Goal: Information Seeking & Learning: Find specific fact

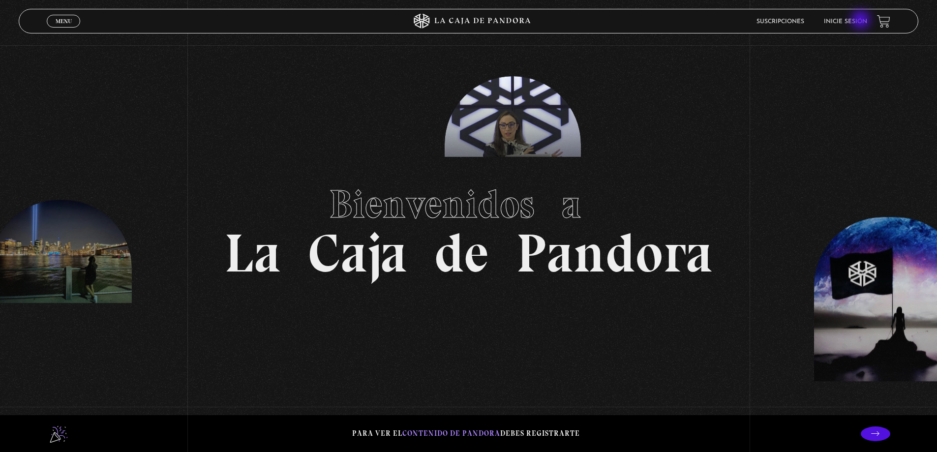
click at [860, 19] on link "Inicie sesión" at bounding box center [845, 22] width 43 height 6
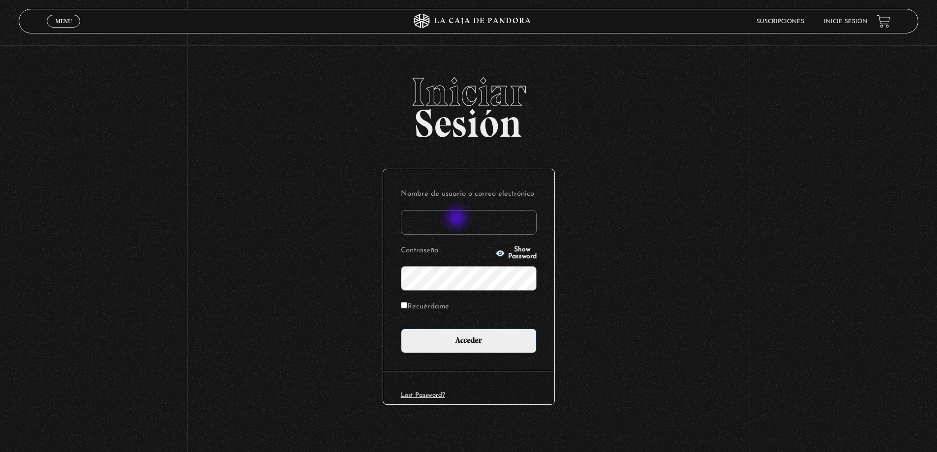
click at [457, 219] on input "Nombre de usuario o correo electrónico" at bounding box center [469, 222] width 136 height 25
type input "davidalejandromoreras@gmail.com"
click at [433, 301] on label "Recuérdame" at bounding box center [425, 306] width 48 height 15
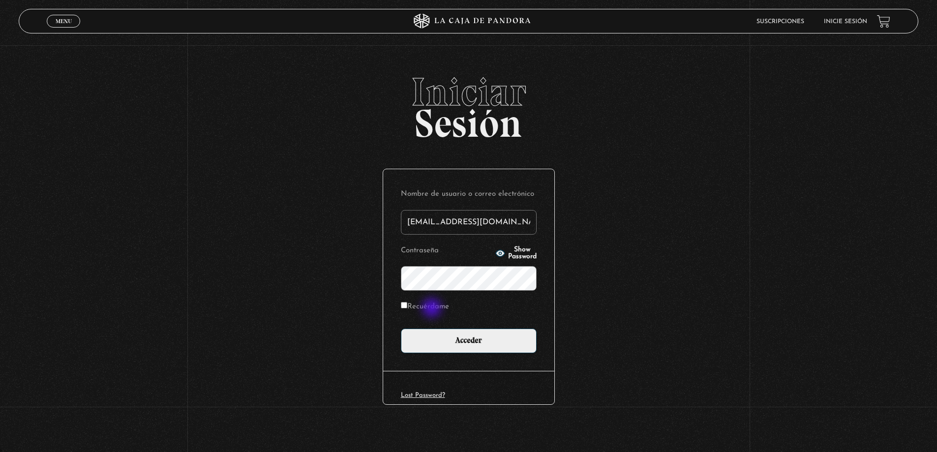
click at [407, 302] on input "Recuérdame" at bounding box center [404, 305] width 6 height 6
checkbox input "true"
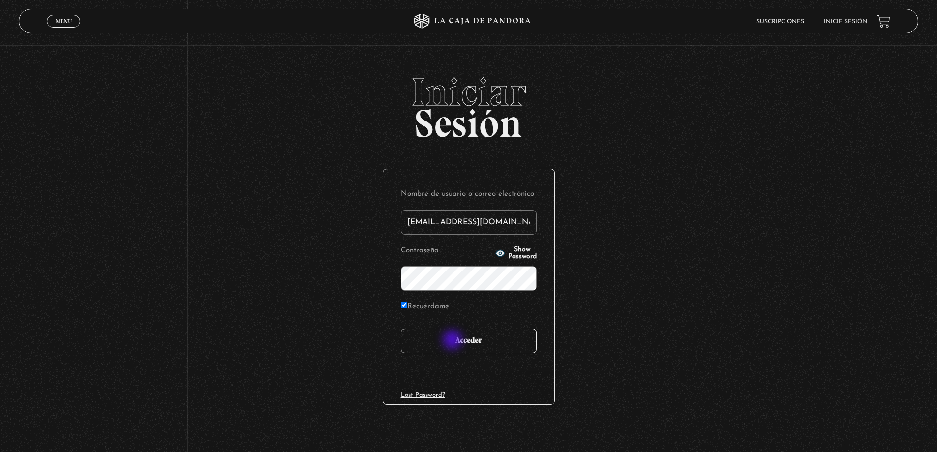
click at [456, 340] on input "Acceder" at bounding box center [469, 340] width 136 height 25
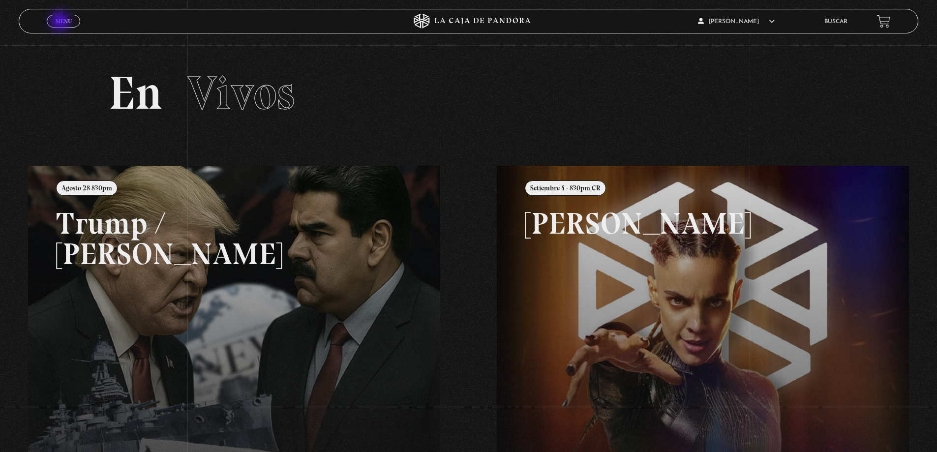
click at [61, 22] on span "Menu" at bounding box center [64, 21] width 16 height 6
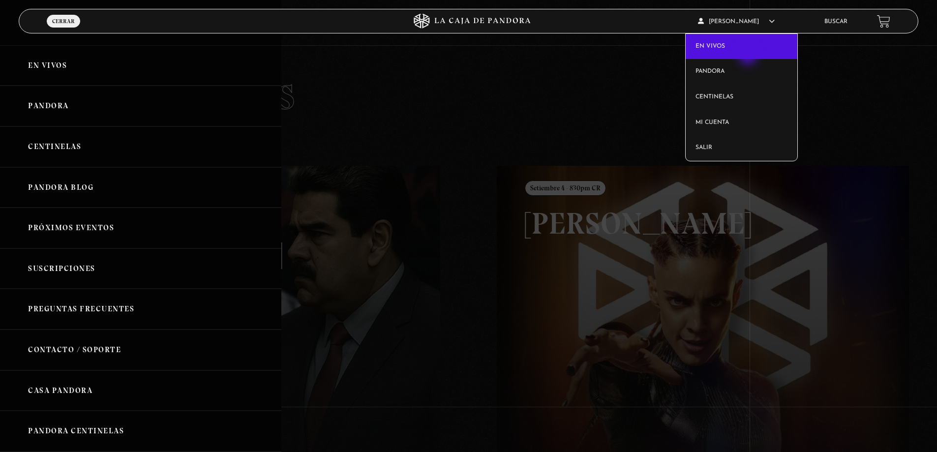
click at [749, 56] on link "En vivos" at bounding box center [741, 47] width 112 height 26
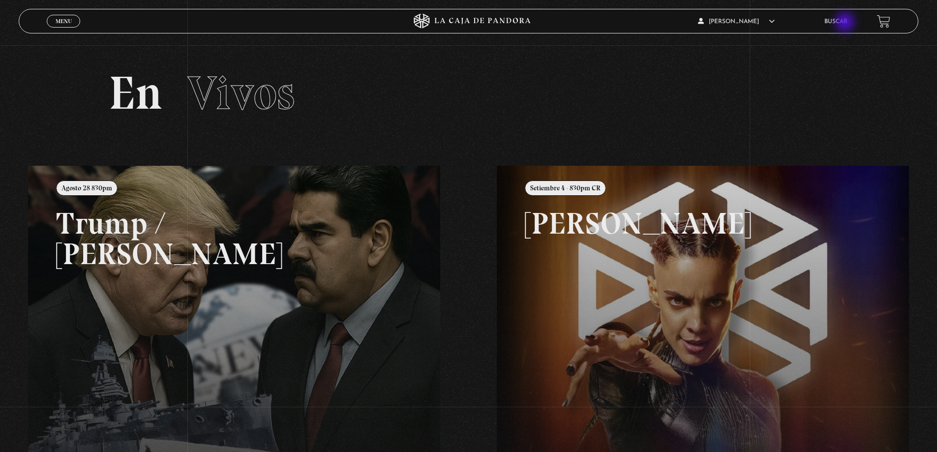
click at [846, 24] on link "Buscar" at bounding box center [835, 22] width 23 height 6
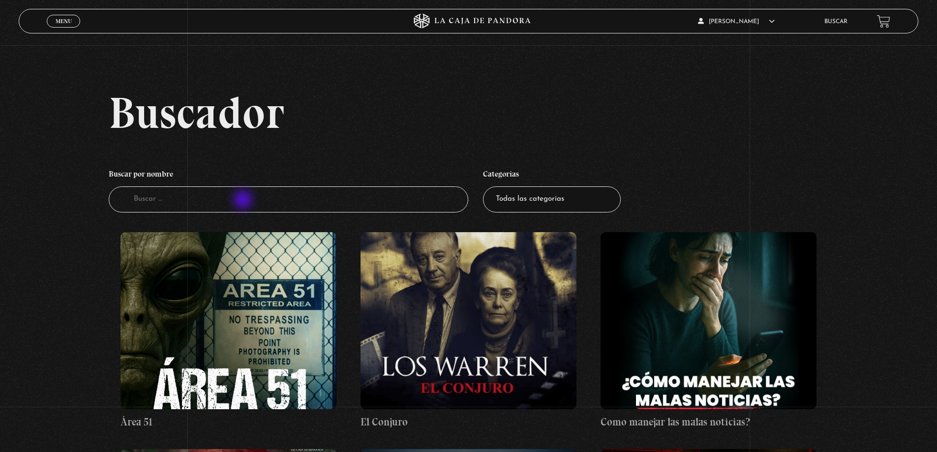
click at [243, 200] on input "Buscador" at bounding box center [289, 199] width 360 height 26
type input "proberbios"
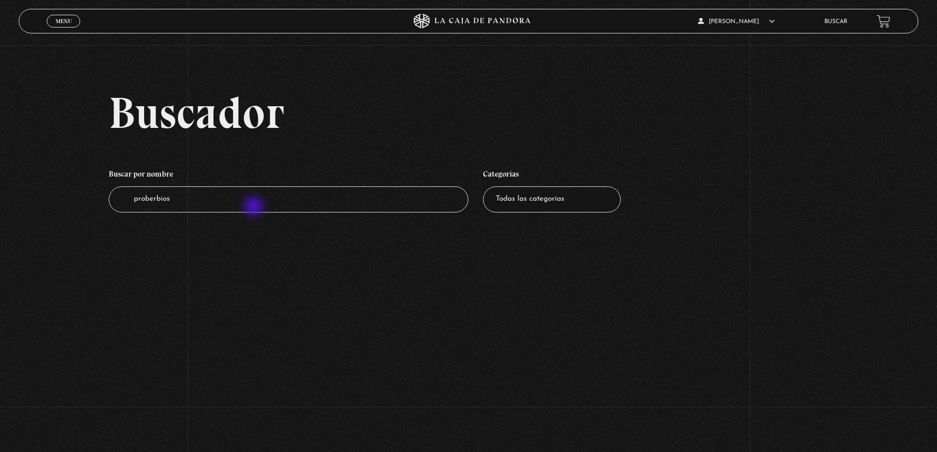
click at [255, 207] on input "proberbios" at bounding box center [289, 199] width 360 height 26
type input "proberbio"
click at [253, 227] on div "Buscador Buscar por nombre Buscador proberbio Categorías Todas las categorías 1…" at bounding box center [468, 161] width 937 height 142
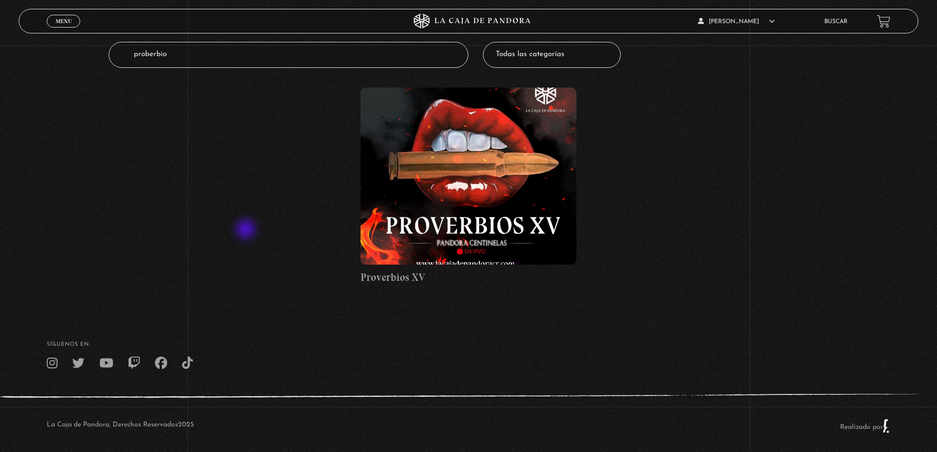
scroll to position [148, 0]
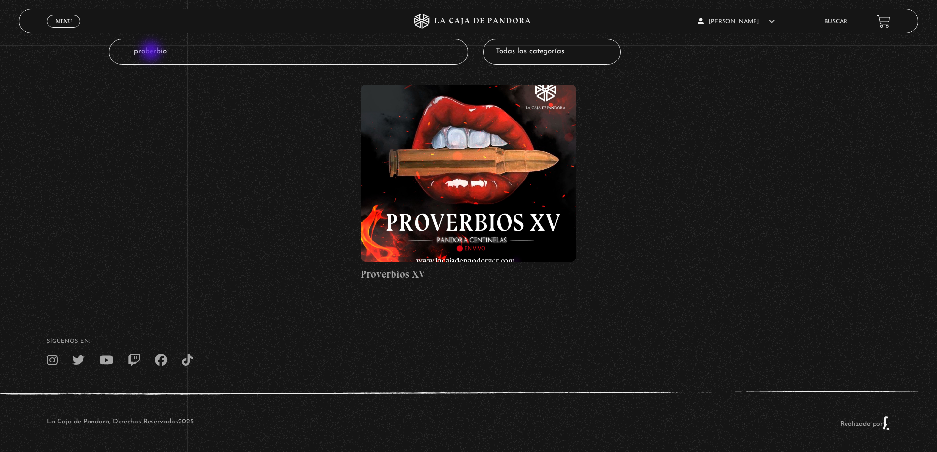
click at [152, 52] on input "proberbio" at bounding box center [289, 52] width 360 height 26
type input "proverbio"
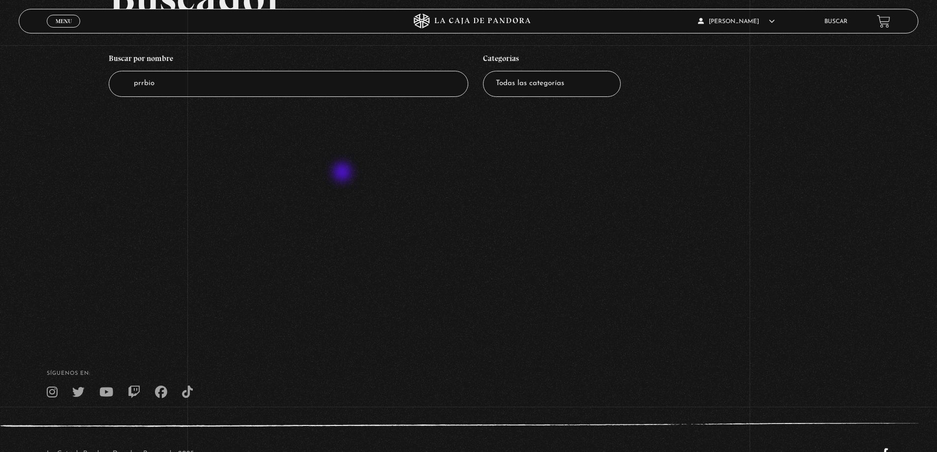
scroll to position [98, 0]
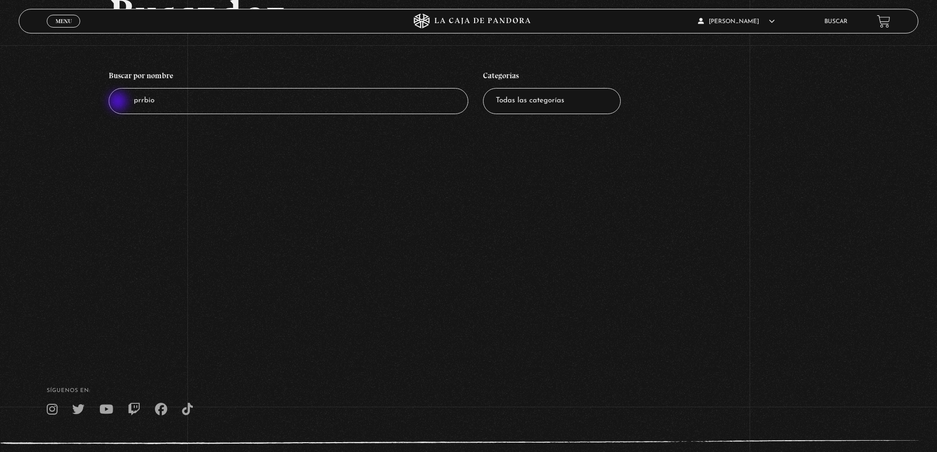
drag, startPoint x: 169, startPoint y: 105, endPoint x: 118, endPoint y: 102, distance: 51.2
click at [118, 102] on input "prrbio" at bounding box center [289, 101] width 360 height 26
type input "proverbio"
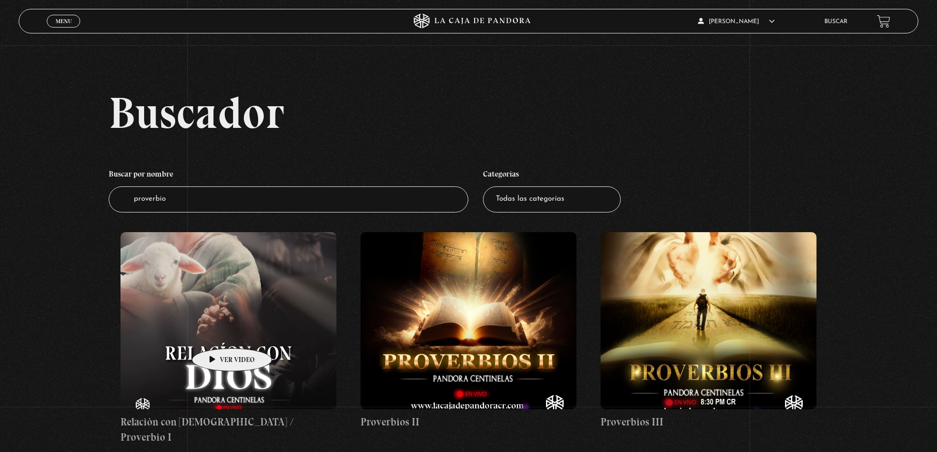
click at [232, 333] on figure at bounding box center [228, 320] width 216 height 177
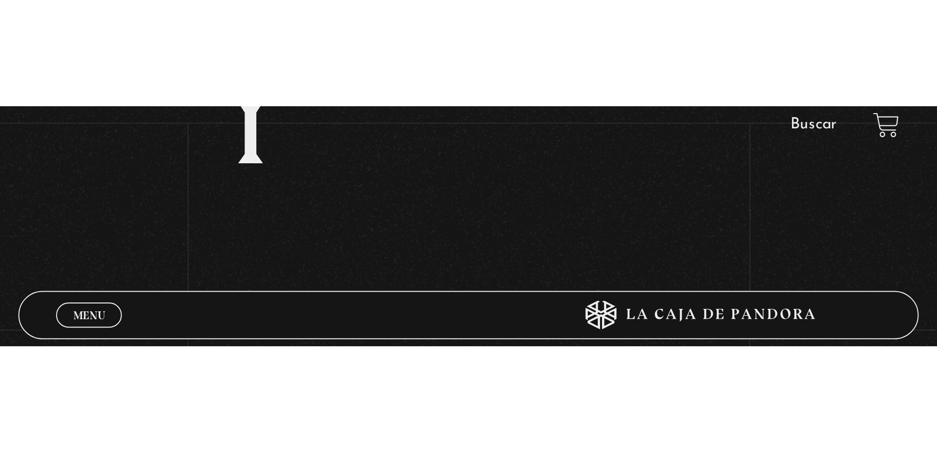
scroll to position [148, 0]
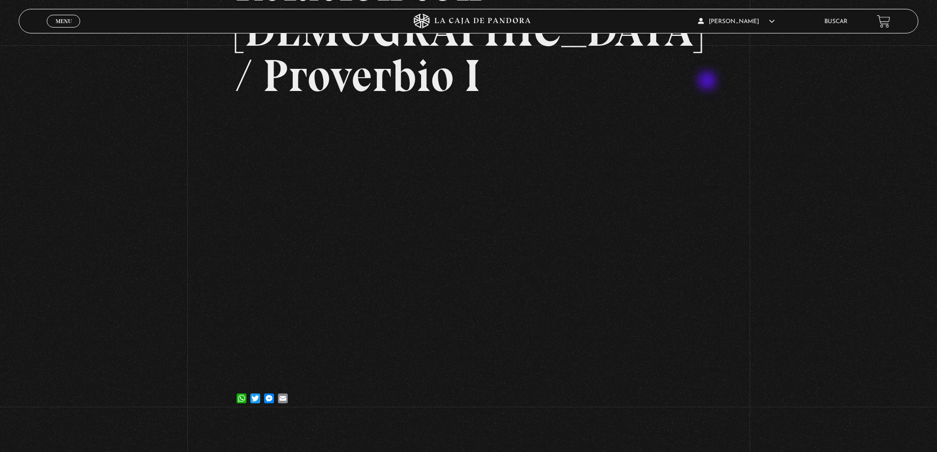
click at [708, 82] on div "Volver [DATE] Relación con [DEMOGRAPHIC_DATA] / Proverbio I WhatsApp Twitter Me…" at bounding box center [468, 160] width 937 height 524
click at [840, 170] on div "Volver [DATE] Relación con [DEMOGRAPHIC_DATA] / Proverbio I WhatsApp Twitter Me…" at bounding box center [468, 160] width 937 height 524
click at [122, 137] on div "Volver [DATE] Relación con [DEMOGRAPHIC_DATA] / Proverbio I WhatsApp Twitter Me…" at bounding box center [468, 160] width 937 height 524
